Goal: Transaction & Acquisition: Book appointment/travel/reservation

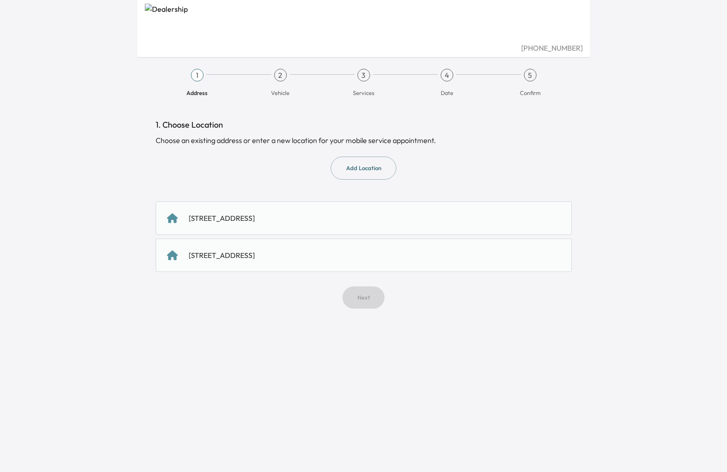
scroll to position [0, 0]
click at [255, 220] on div "2336 Emerald Lake Ln, Little Elm, TX 75068, United States of America" at bounding box center [222, 218] width 66 height 11
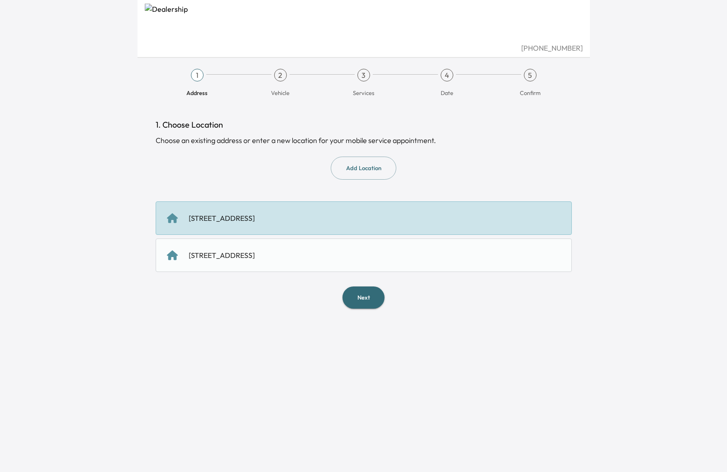
scroll to position [0, 0]
click at [255, 255] on div "2336 Emerald Lake Ln, Little Elm, TX 75068, us" at bounding box center [222, 255] width 66 height 11
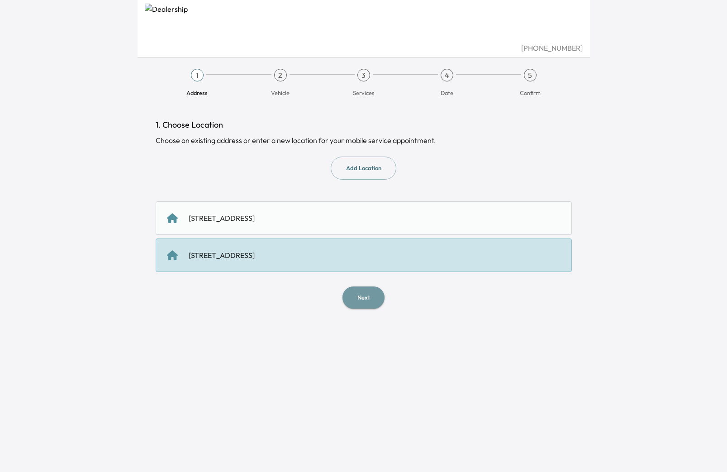
click at [364, 299] on button "Next" at bounding box center [364, 298] width 42 height 22
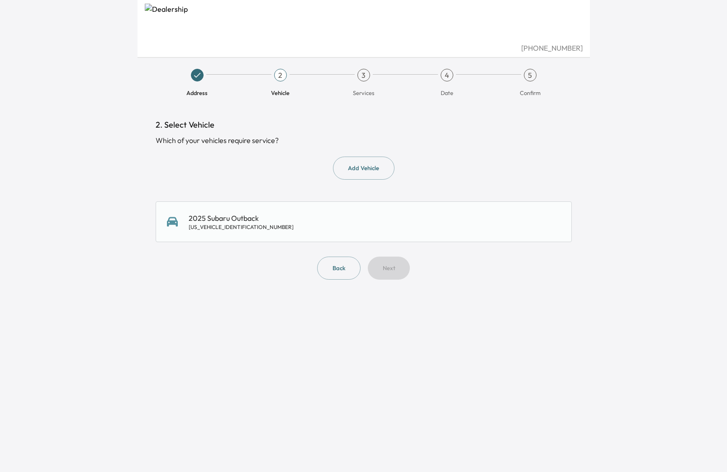
click at [227, 222] on div "2025 Subaru Outback 4S4BTAPC8S3120440" at bounding box center [241, 222] width 105 height 18
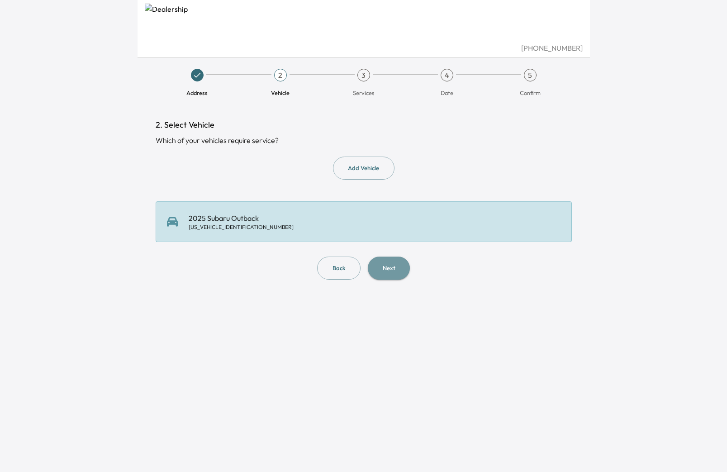
click at [392, 268] on button "Next" at bounding box center [389, 268] width 42 height 23
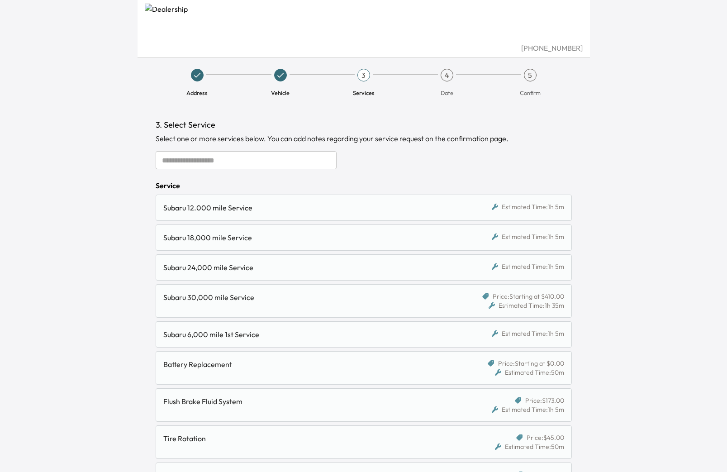
click at [210, 206] on div "Subaru 12.000 mile Service" at bounding box center [310, 207] width 294 height 11
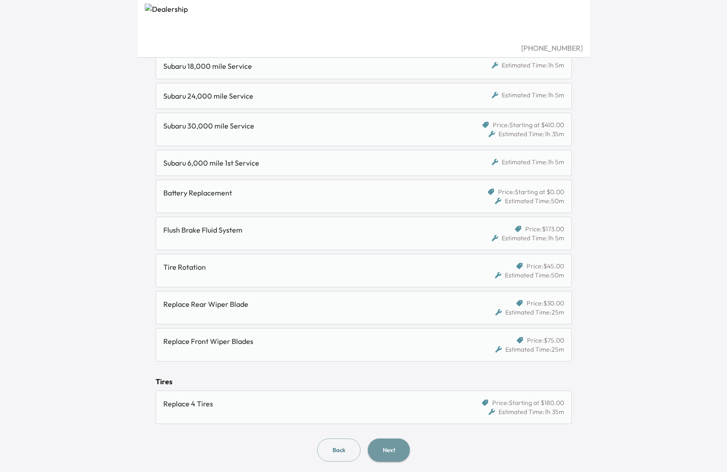
scroll to position [175, 0]
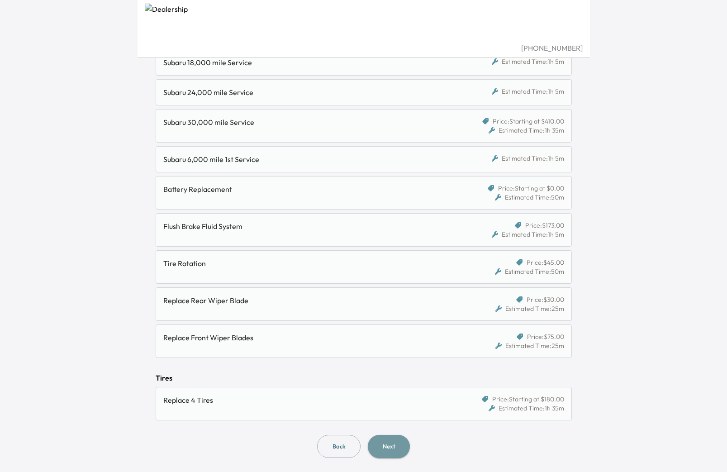
click at [390, 450] on button "Next" at bounding box center [389, 446] width 42 height 23
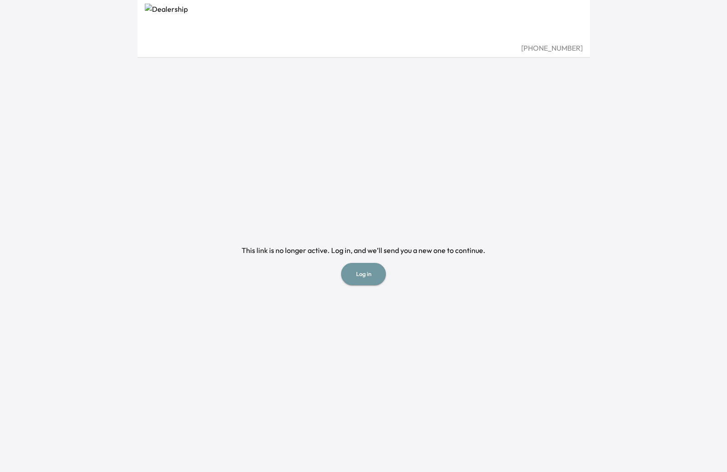
click at [362, 275] on button "Log in" at bounding box center [363, 274] width 45 height 22
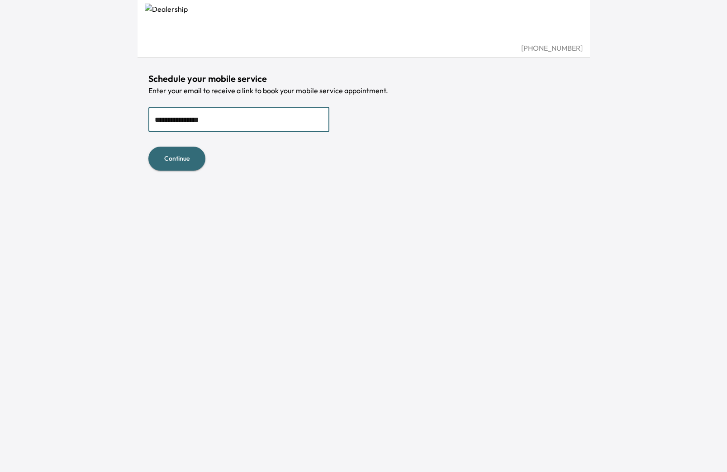
type input "**********"
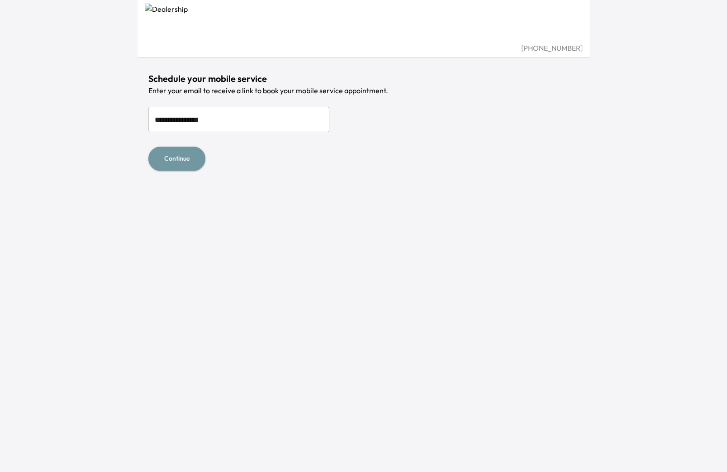
click at [180, 159] on button "Continue" at bounding box center [176, 159] width 57 height 24
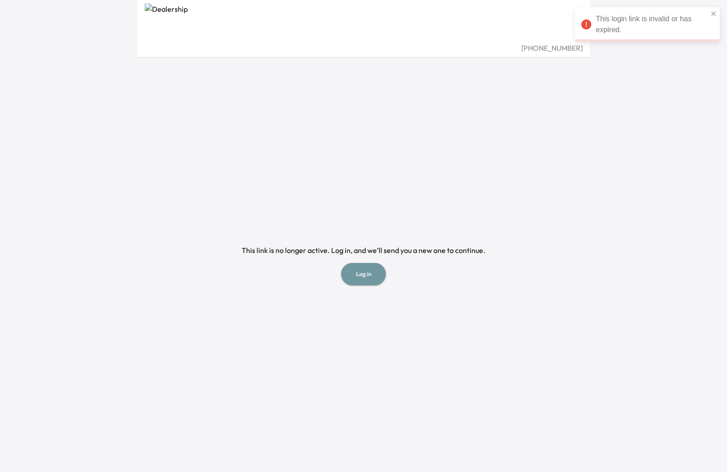
click at [362, 275] on button "Log in" at bounding box center [363, 274] width 45 height 22
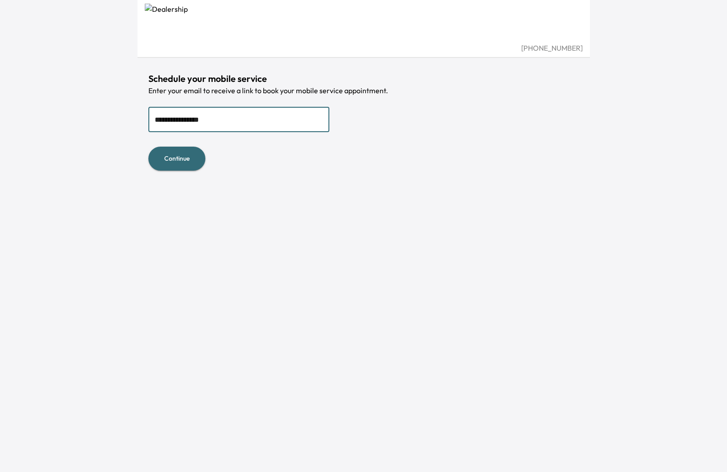
type input "**********"
click at [239, 229] on div "**********" at bounding box center [364, 236] width 453 height 472
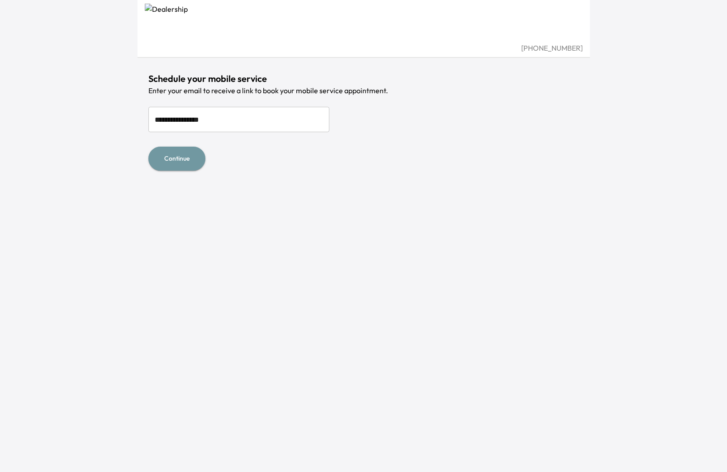
click at [179, 159] on button "Continue" at bounding box center [176, 159] width 57 height 24
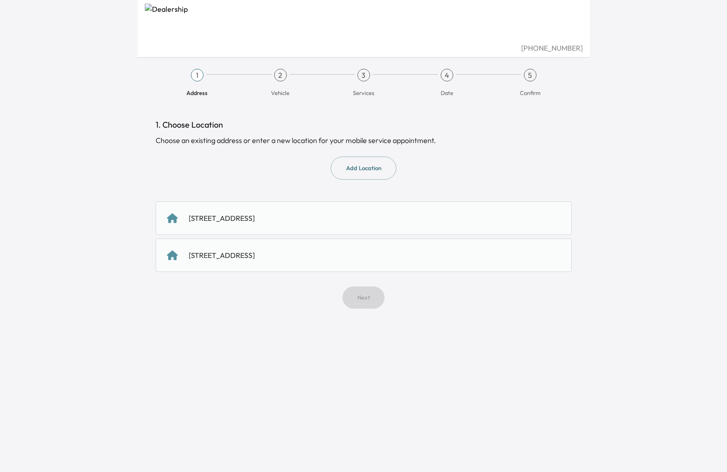
click at [255, 219] on div "2336 Emerald Lake Ln, Little Elm, TX 75068, United States of America" at bounding box center [222, 218] width 66 height 11
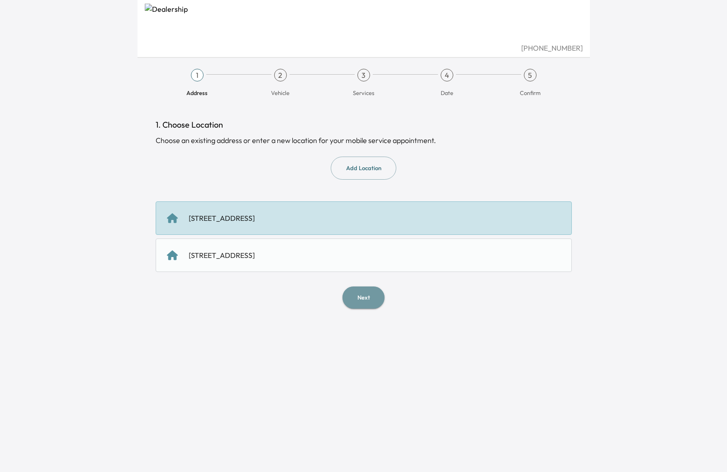
click at [364, 299] on button "Next" at bounding box center [364, 298] width 42 height 22
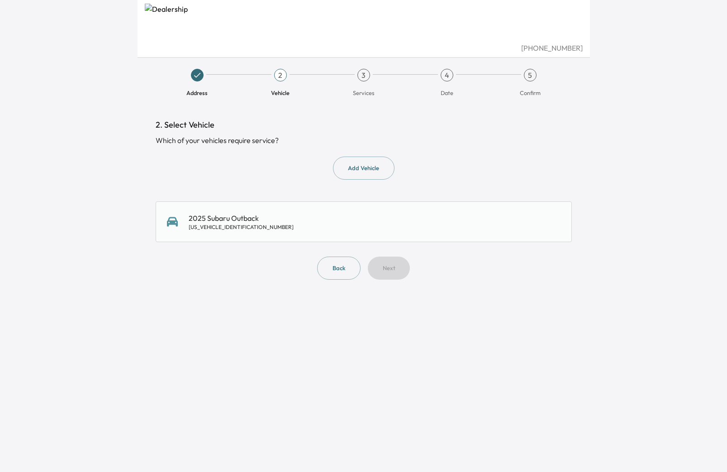
click at [222, 224] on div "4S4BTAPC8S3120440" at bounding box center [241, 227] width 105 height 7
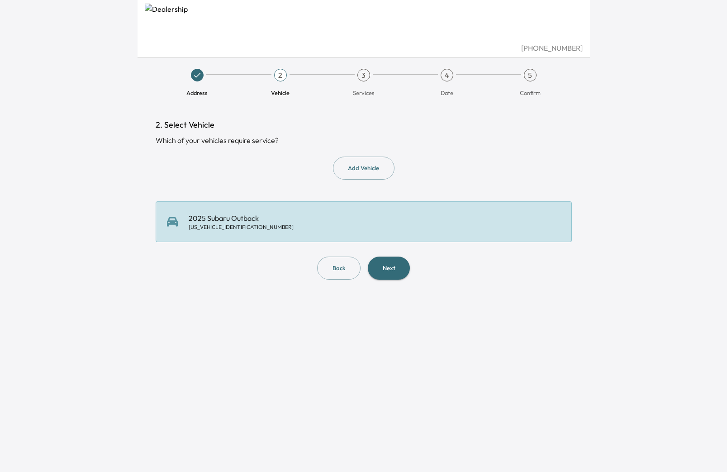
click at [391, 267] on button "Next" at bounding box center [389, 268] width 42 height 23
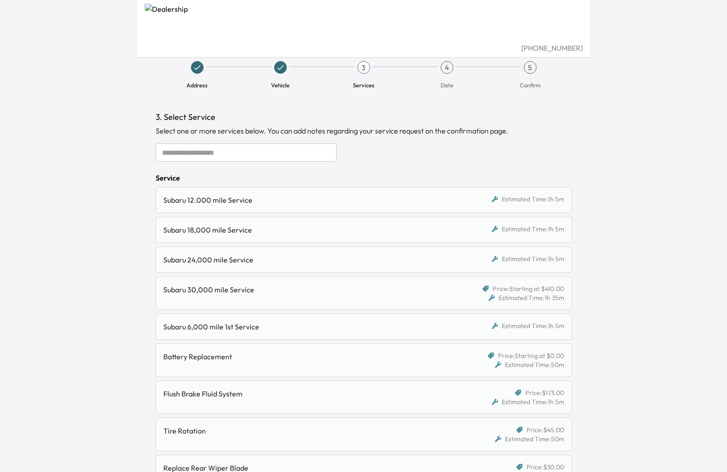
scroll to position [8, 0]
click at [208, 201] on div "Subaru 12.000 mile Service" at bounding box center [310, 200] width 294 height 11
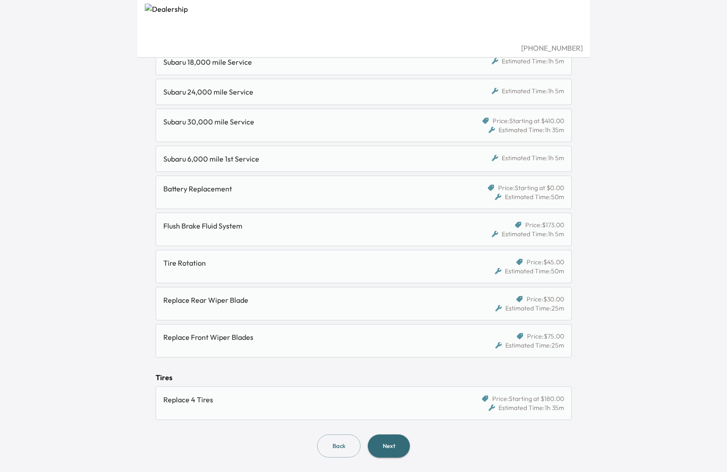
scroll to position [175, 0]
click at [390, 447] on button "Next" at bounding box center [389, 446] width 42 height 23
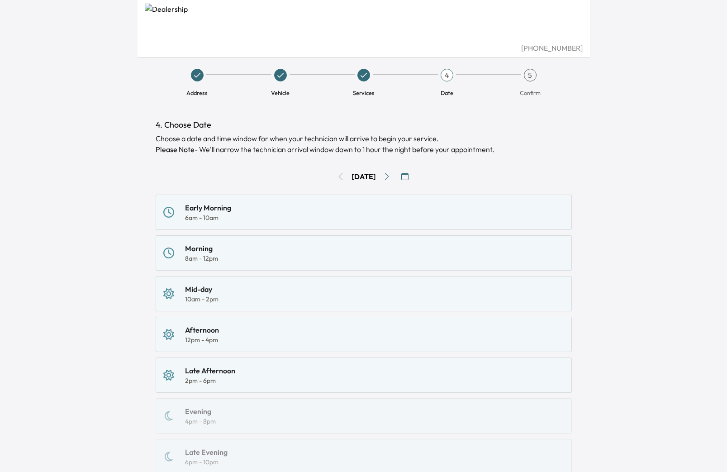
click at [389, 177] on icon "Go to next day" at bounding box center [387, 176] width 4 height 7
click at [201, 254] on div "8am - 12pm" at bounding box center [201, 258] width 33 height 9
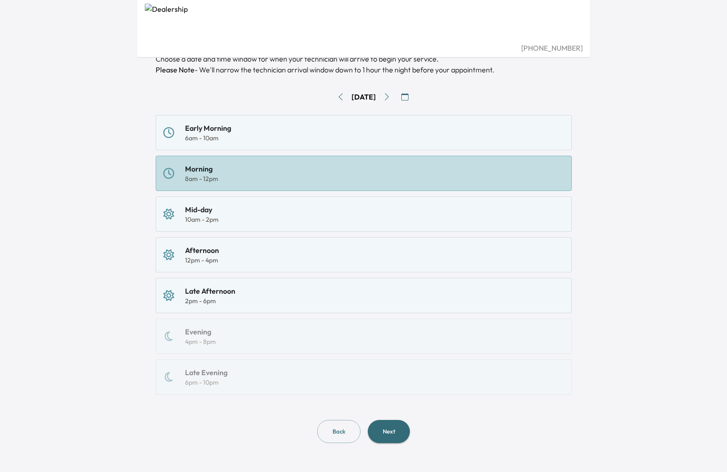
scroll to position [79, 0]
click at [390, 435] on button "Next" at bounding box center [389, 432] width 42 height 23
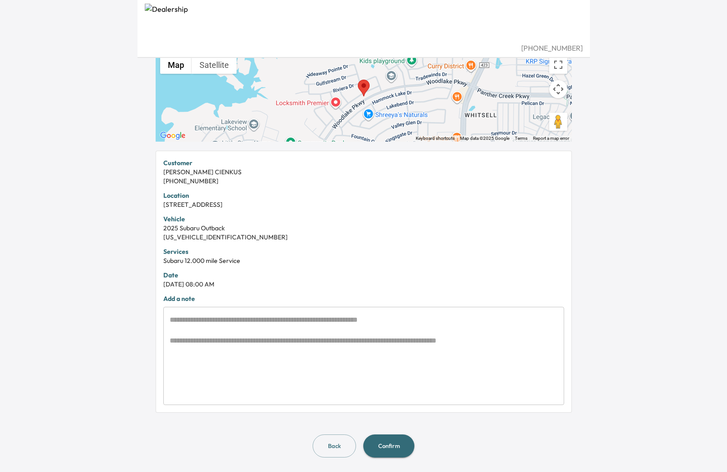
scroll to position [101, 0]
click at [391, 447] on button "Confirm" at bounding box center [388, 446] width 51 height 23
